Goal: Find specific fact: Find contact information

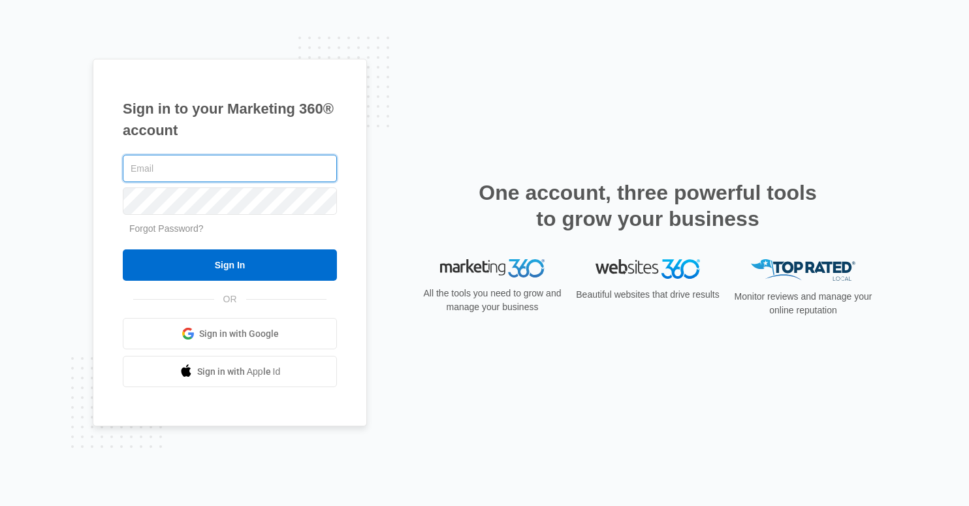
type input "[PERSON_NAME][EMAIL_ADDRESS][DOMAIN_NAME]"
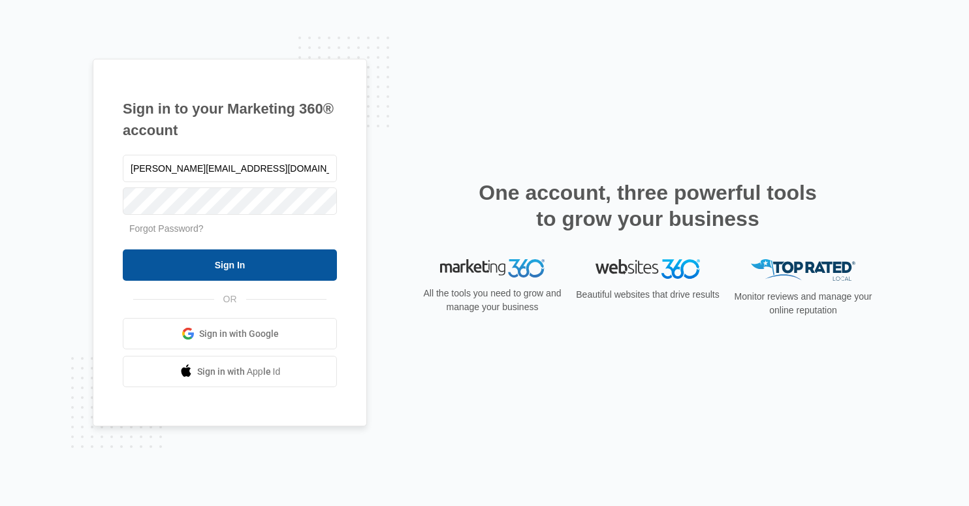
click at [211, 266] on input "Sign In" at bounding box center [230, 265] width 214 height 31
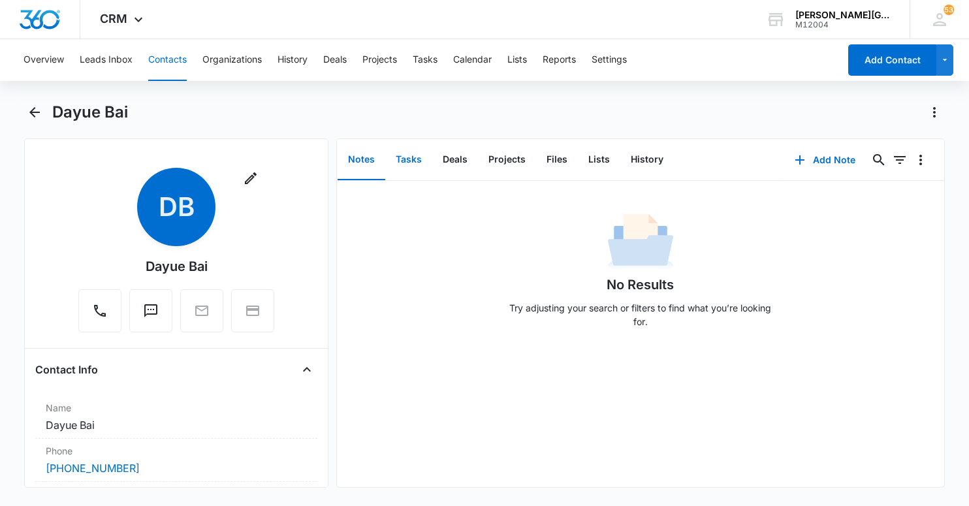
click at [406, 160] on button "Tasks" at bounding box center [408, 160] width 47 height 40
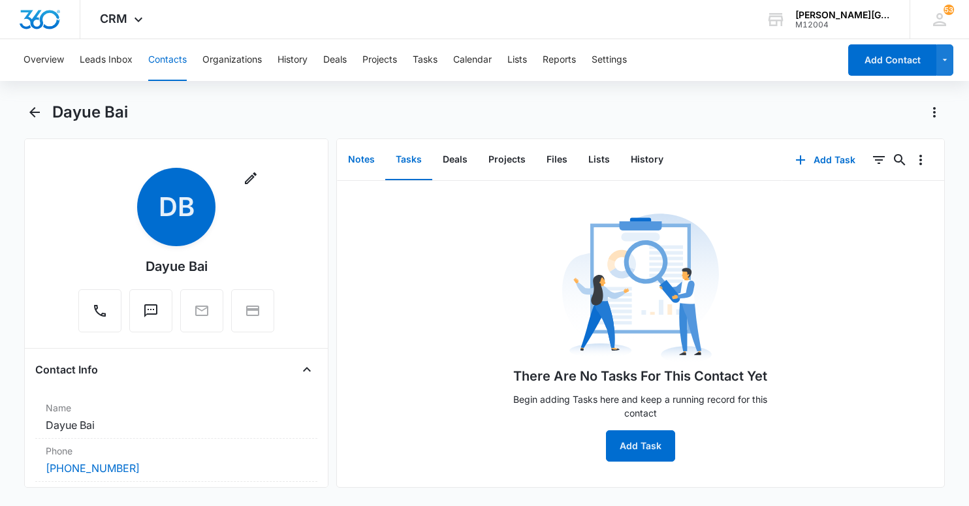
click at [364, 159] on button "Notes" at bounding box center [362, 160] width 48 height 40
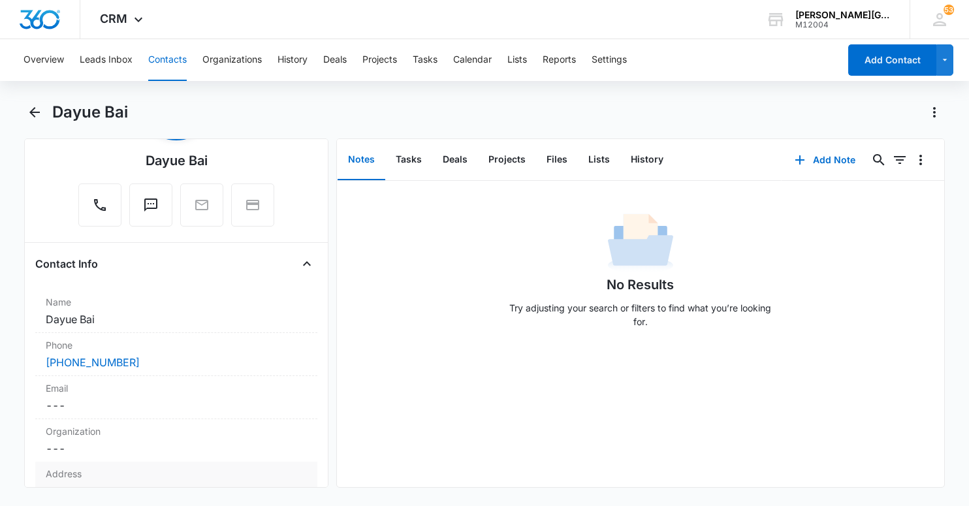
scroll to position [99, 0]
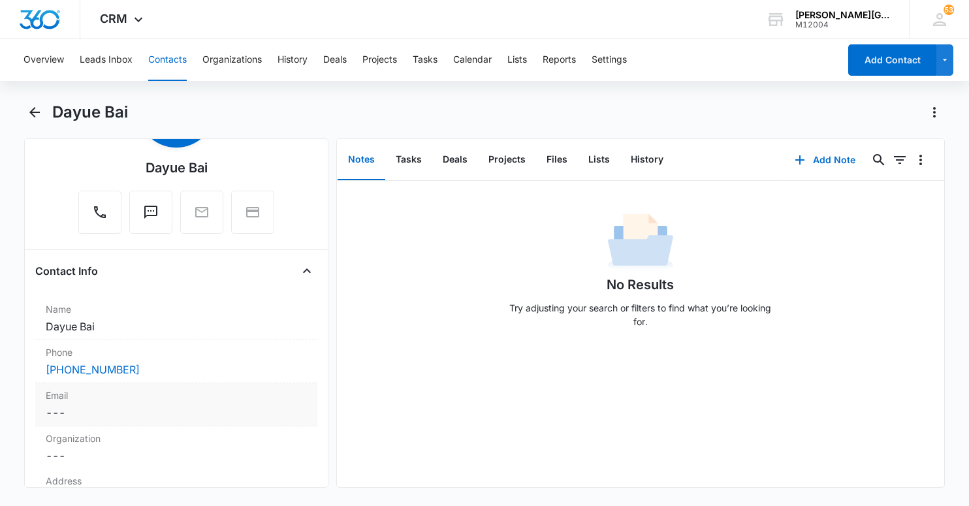
click at [167, 373] on div "[PHONE_NUMBER]" at bounding box center [176, 370] width 261 height 16
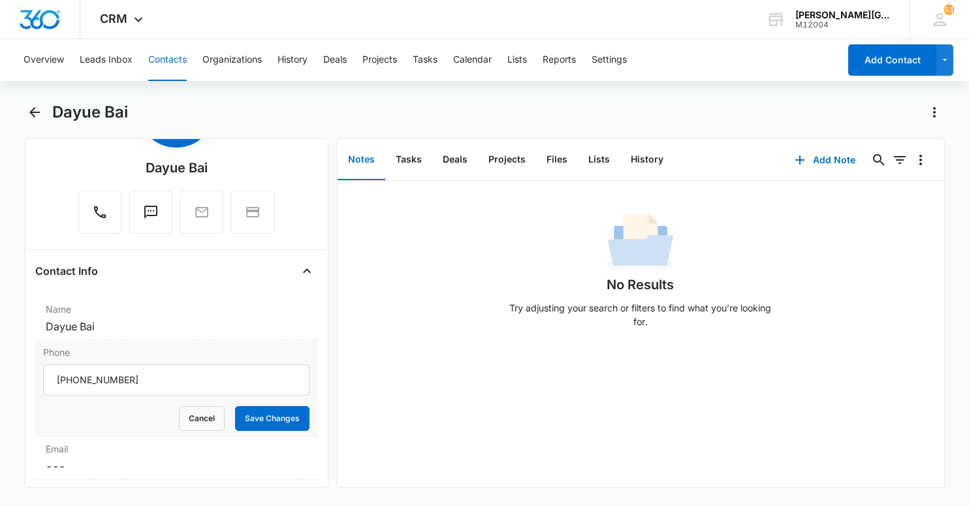
scroll to position [131, 0]
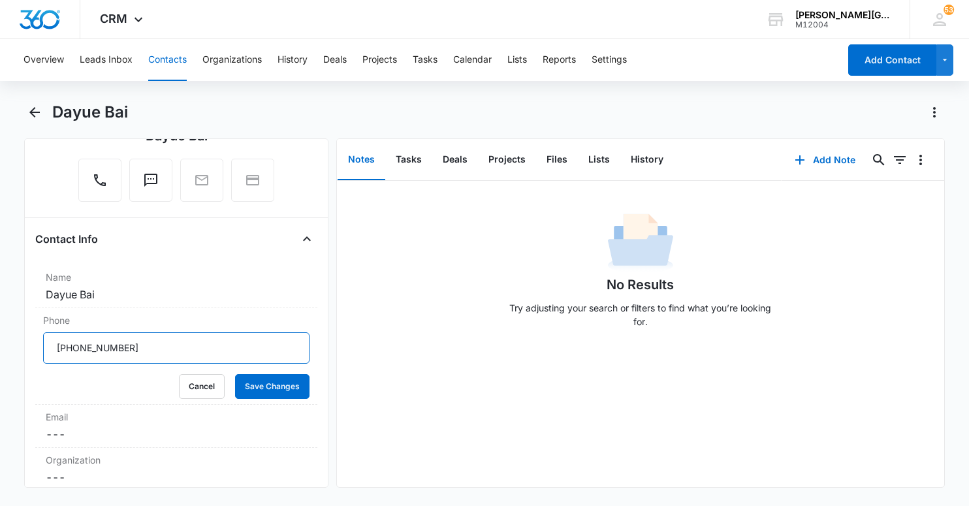
drag, startPoint x: 146, startPoint y: 354, endPoint x: 11, endPoint y: 332, distance: 136.4
click at [4, 333] on main "Dayue Bai Remove DB Dayue Bai Contact Info Name Cancel Save Changes Dayue Bai P…" at bounding box center [484, 303] width 969 height 402
drag, startPoint x: 131, startPoint y: 297, endPoint x: 40, endPoint y: 244, distance: 105.1
click at [27, 286] on div "Remove DB Dayue Bai Contact Info Name Cancel Save Changes Dayue Bai Phone Cance…" at bounding box center [176, 312] width 304 height 349
copy dd "Dayue Bai"
